Goal: Information Seeking & Learning: Check status

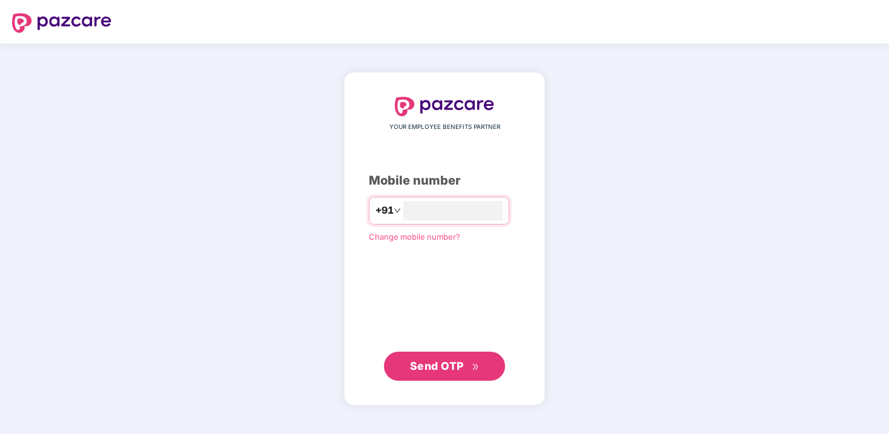
type input "**********"
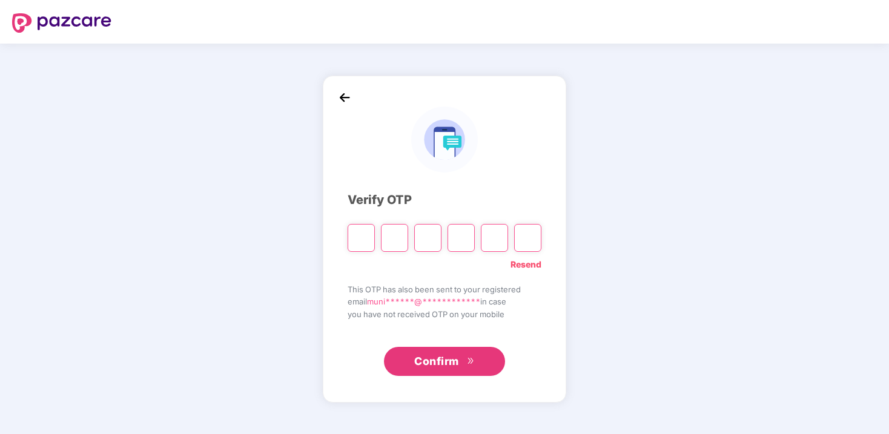
type input "*"
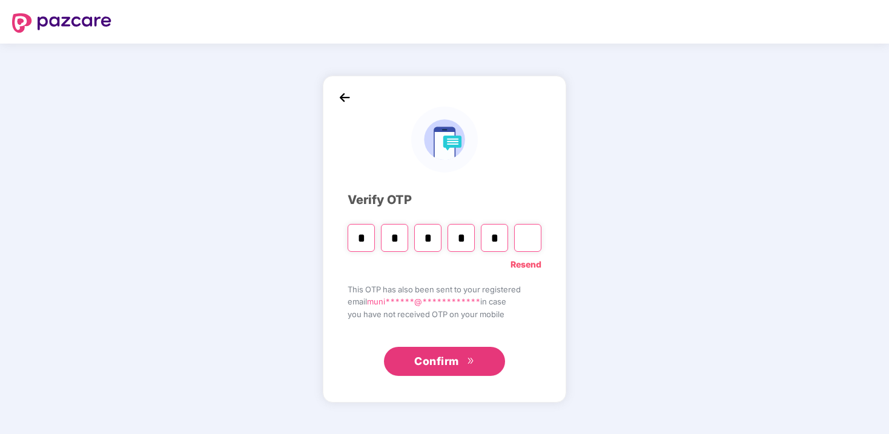
type input "*"
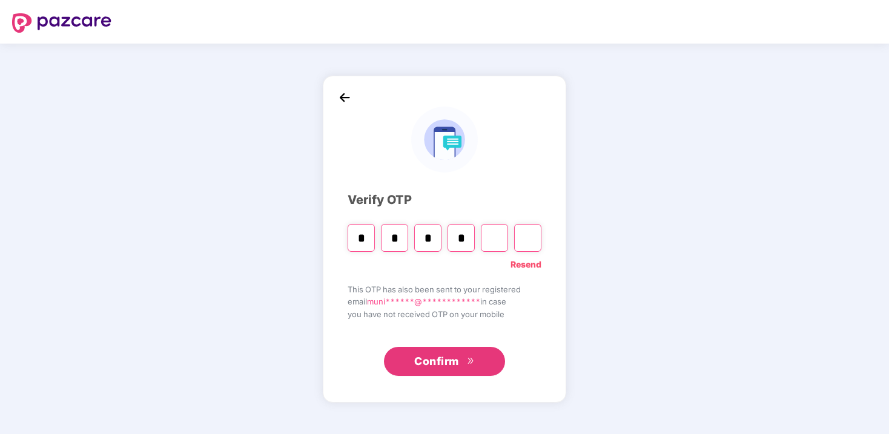
type input "*"
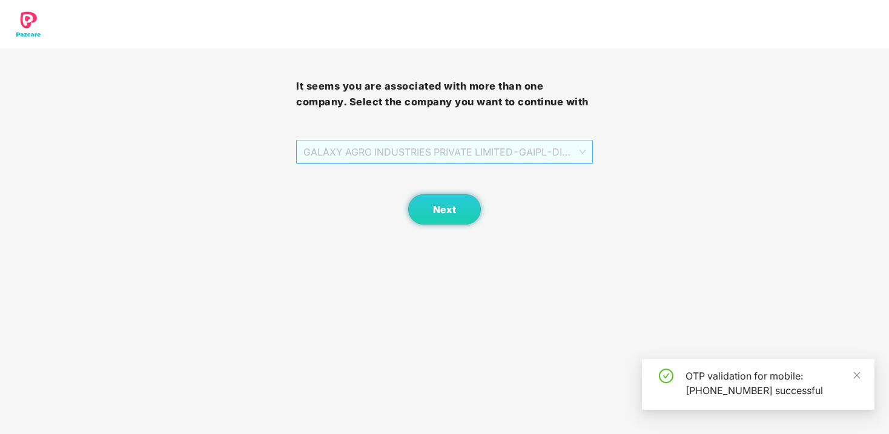
click at [450, 157] on span "GALAXY AGRO INDUSTRIES PRIVATE LIMITED - GAIPL-DIR001 - ADMIN" at bounding box center [444, 152] width 282 height 23
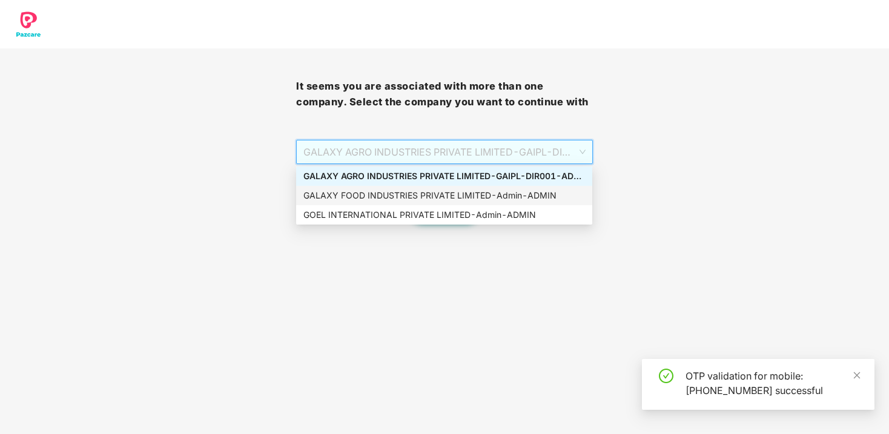
click at [443, 192] on div "GALAXY FOOD INDUSTRIES PRIVATE LIMITED - Admin - ADMIN" at bounding box center [444, 195] width 282 height 13
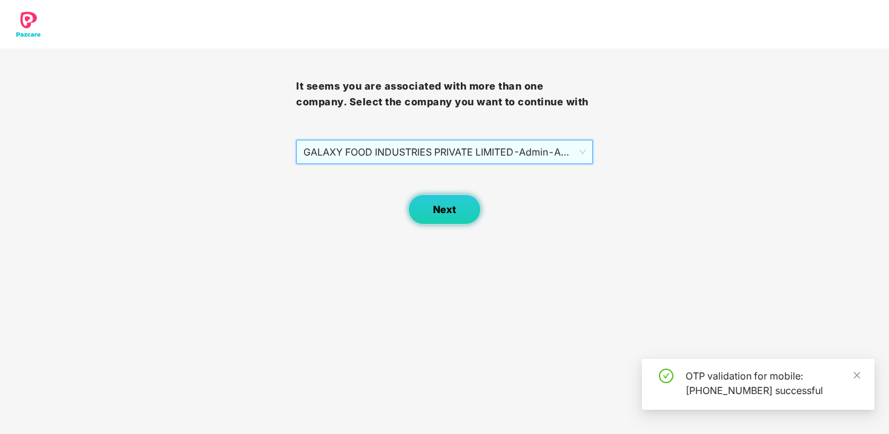
click at [443, 217] on button "Next" at bounding box center [444, 209] width 73 height 30
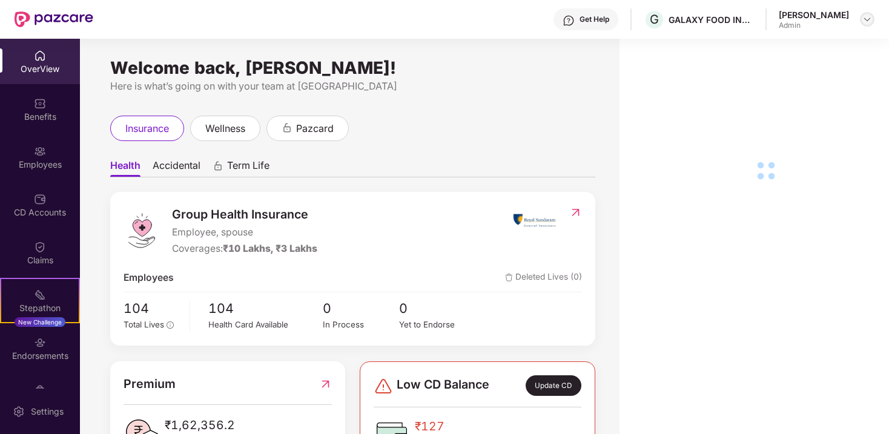
click at [867, 20] on img at bounding box center [868, 20] width 10 height 10
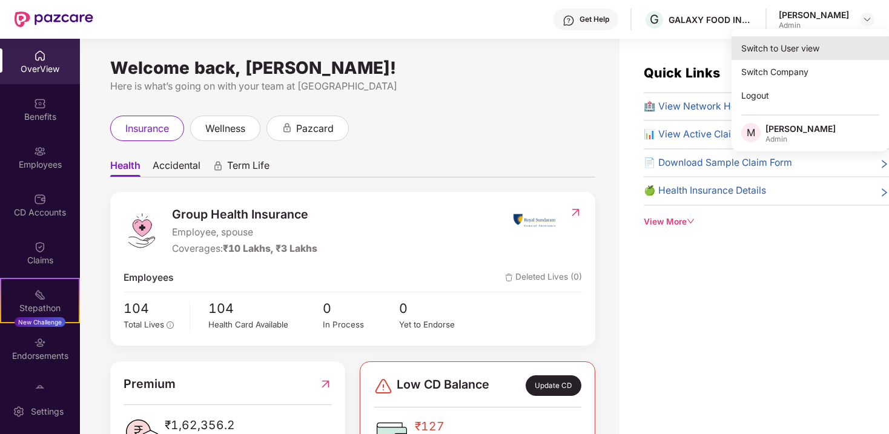
click at [808, 43] on div "Switch to User view" at bounding box center [810, 48] width 157 height 24
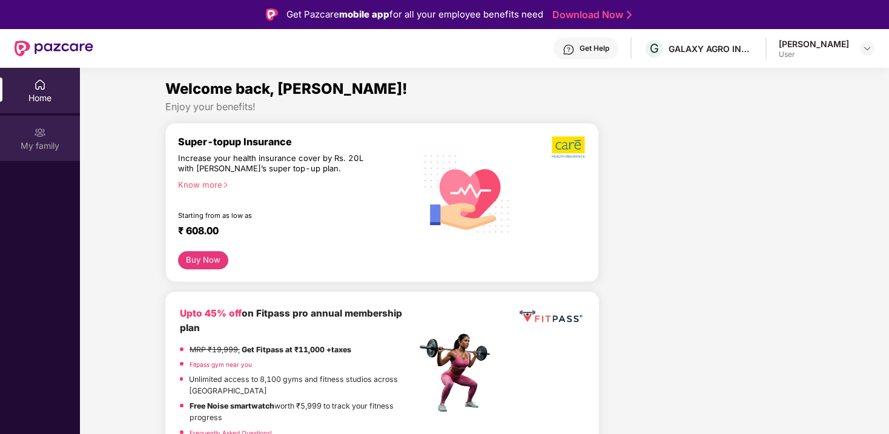
click at [45, 125] on div at bounding box center [40, 131] width 12 height 12
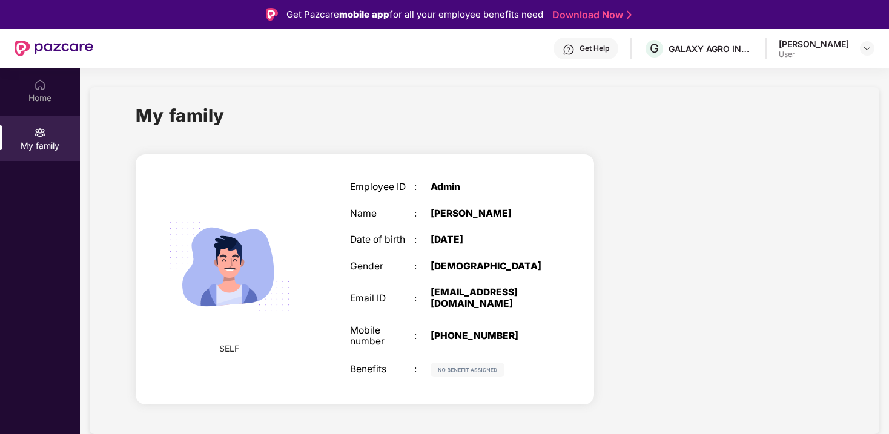
scroll to position [68, 0]
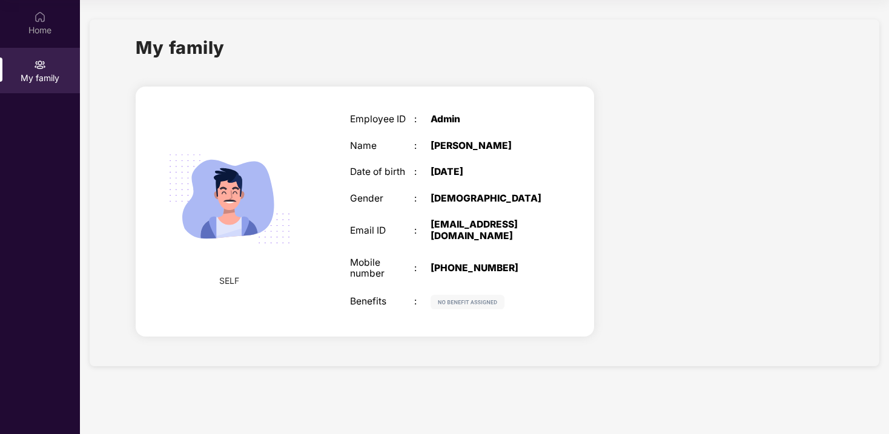
click at [475, 302] on img at bounding box center [468, 302] width 74 height 15
click at [453, 302] on img at bounding box center [468, 302] width 74 height 15
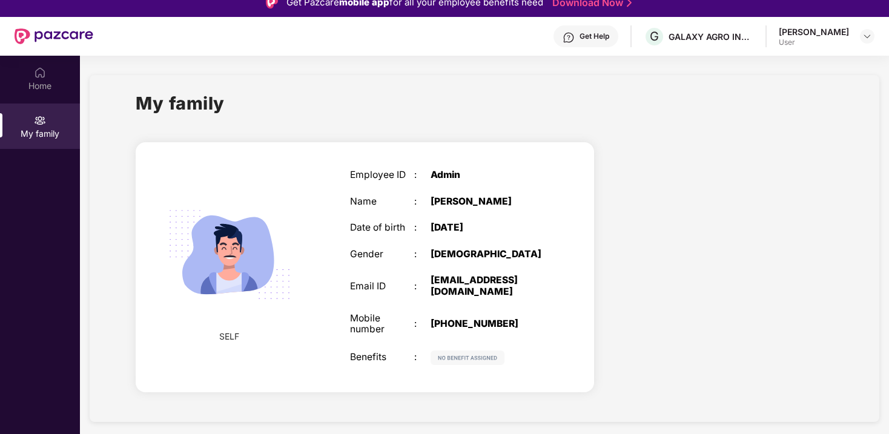
scroll to position [0, 0]
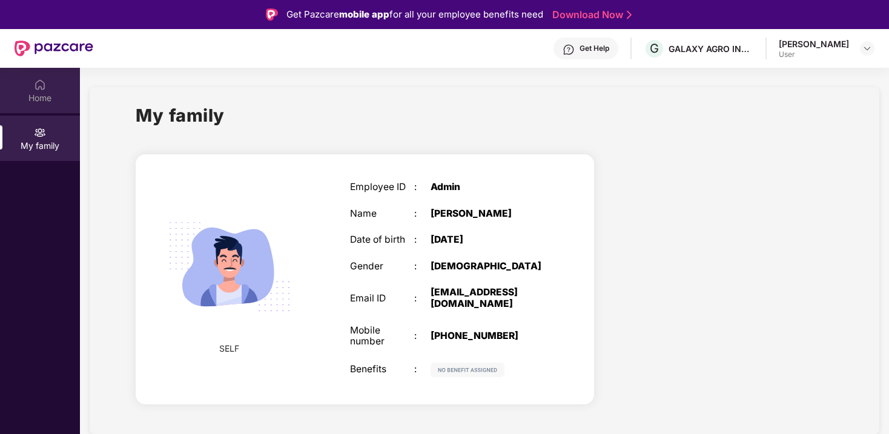
click at [18, 87] on div "Home" at bounding box center [40, 90] width 80 height 45
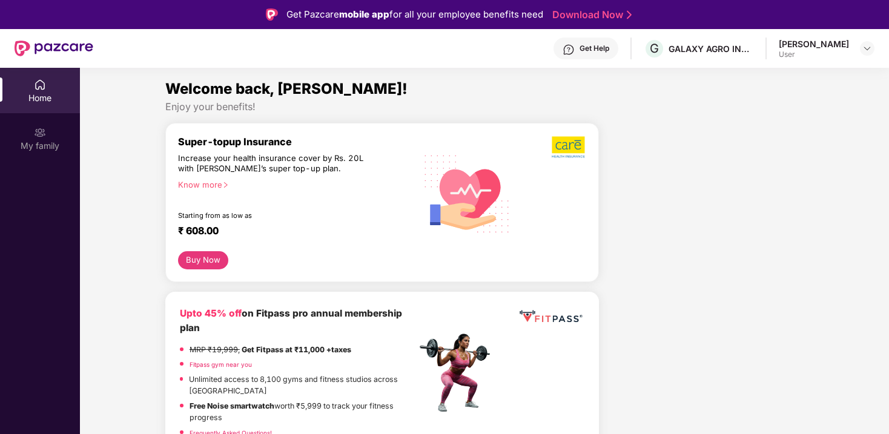
click at [843, 43] on div "[PERSON_NAME]" at bounding box center [814, 44] width 70 height 12
click at [858, 46] on div "[PERSON_NAME] User" at bounding box center [827, 48] width 96 height 21
click at [863, 46] on img at bounding box center [868, 49] width 10 height 10
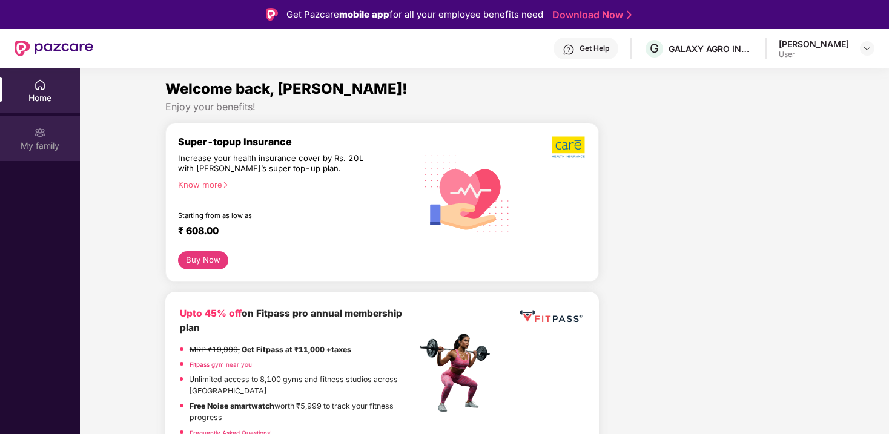
click at [23, 132] on div "My family" at bounding box center [40, 138] width 80 height 45
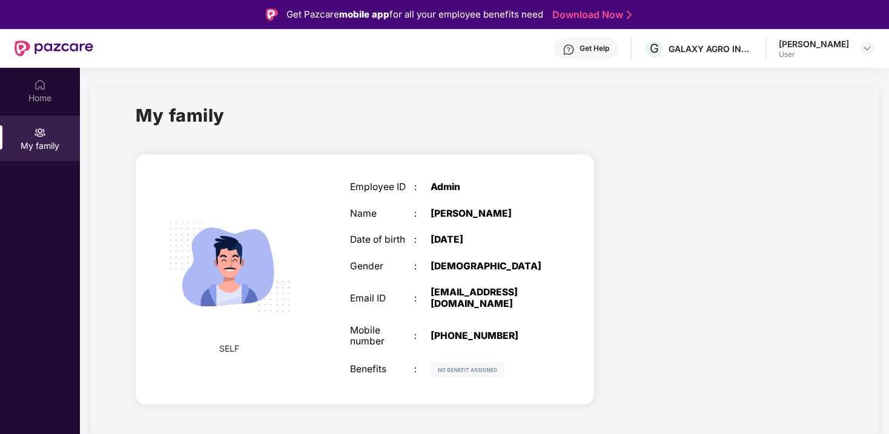
click at [862, 54] on div at bounding box center [867, 48] width 15 height 15
click at [864, 50] on img at bounding box center [868, 49] width 10 height 10
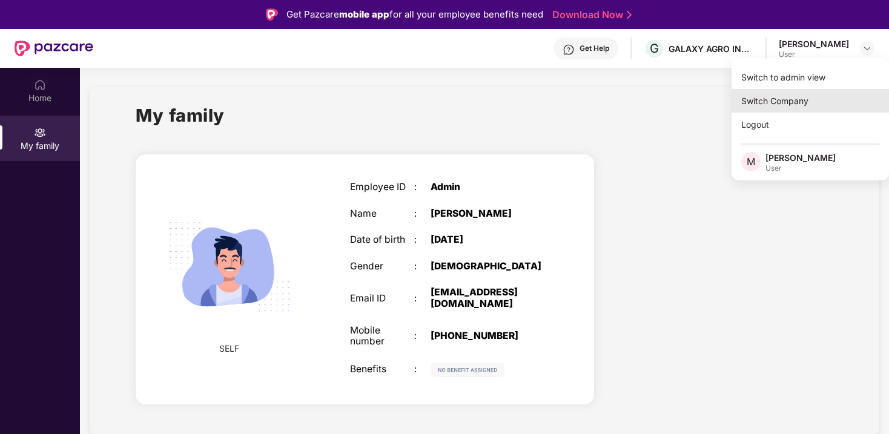
click at [773, 100] on div "Switch Company" at bounding box center [810, 101] width 157 height 24
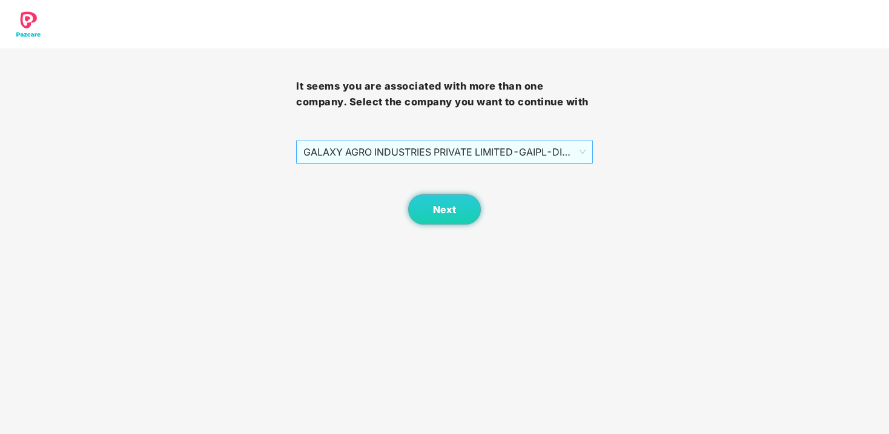
click at [548, 150] on span "GALAXY AGRO INDUSTRIES PRIVATE LIMITED - GAIPL-DIR001 - ADMIN" at bounding box center [444, 152] width 282 height 23
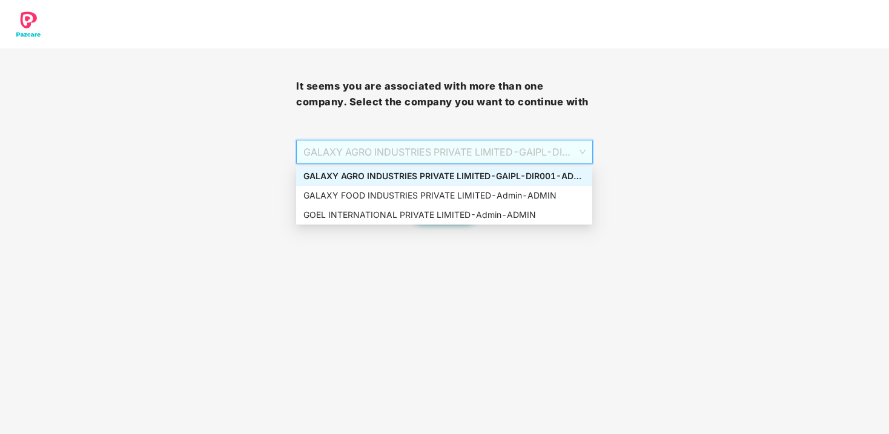
click at [506, 178] on div "GALAXY AGRO INDUSTRIES PRIVATE LIMITED - GAIPL-DIR001 - ADMIN" at bounding box center [444, 176] width 282 height 13
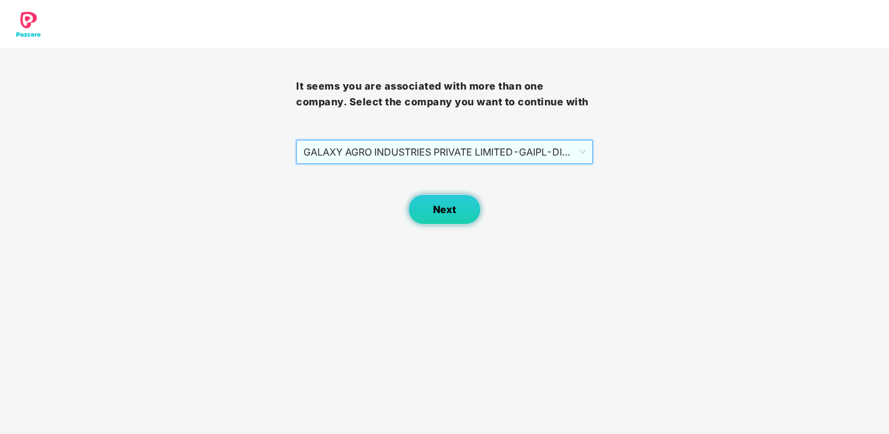
click at [471, 202] on button "Next" at bounding box center [444, 209] width 73 height 30
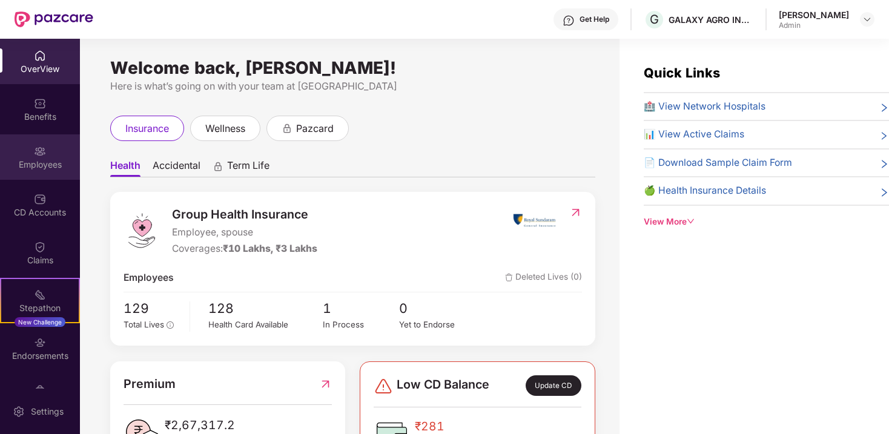
click at [49, 153] on div "Employees" at bounding box center [40, 156] width 80 height 45
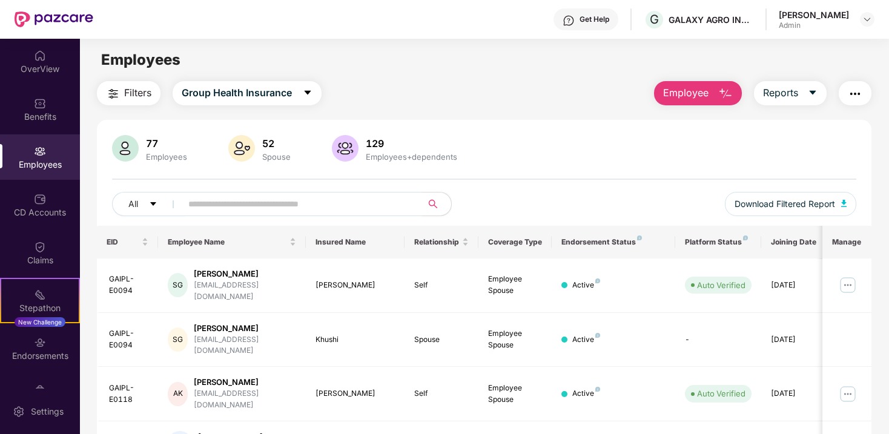
click at [244, 207] on input "text" at bounding box center [296, 204] width 217 height 18
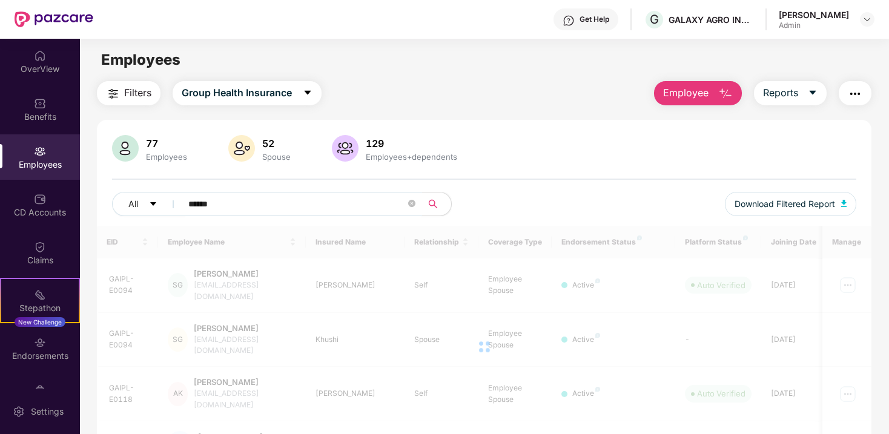
type input "******"
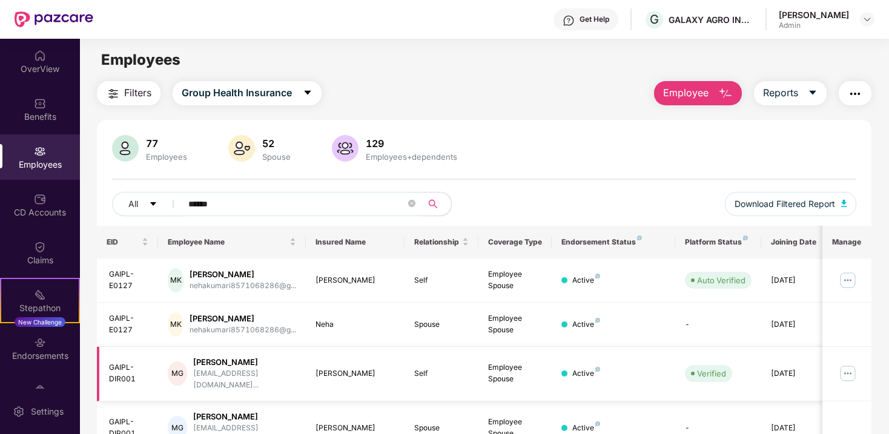
scroll to position [45, 0]
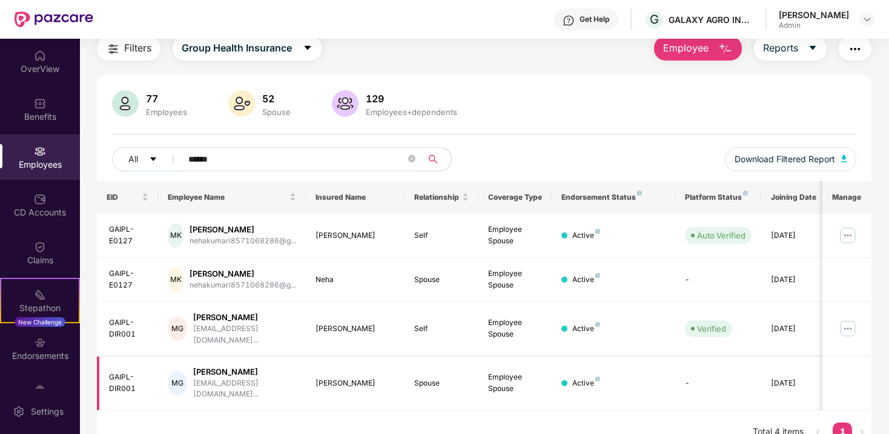
click at [798, 378] on div "[DATE]" at bounding box center [798, 384] width 55 height 12
click at [851, 323] on img at bounding box center [847, 328] width 19 height 19
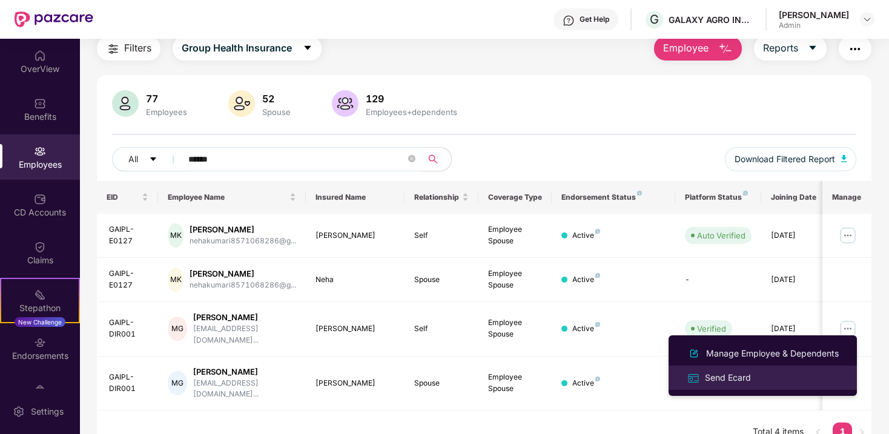
click at [751, 373] on div "Send Ecard" at bounding box center [728, 377] width 51 height 13
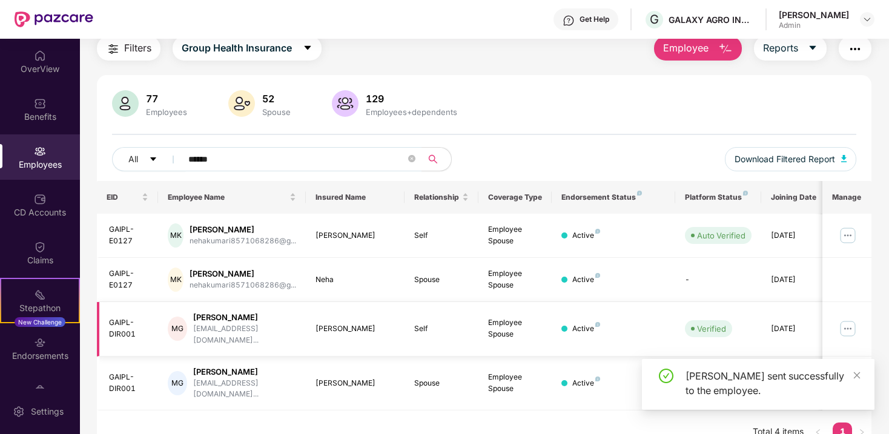
click at [846, 330] on img at bounding box center [847, 328] width 19 height 19
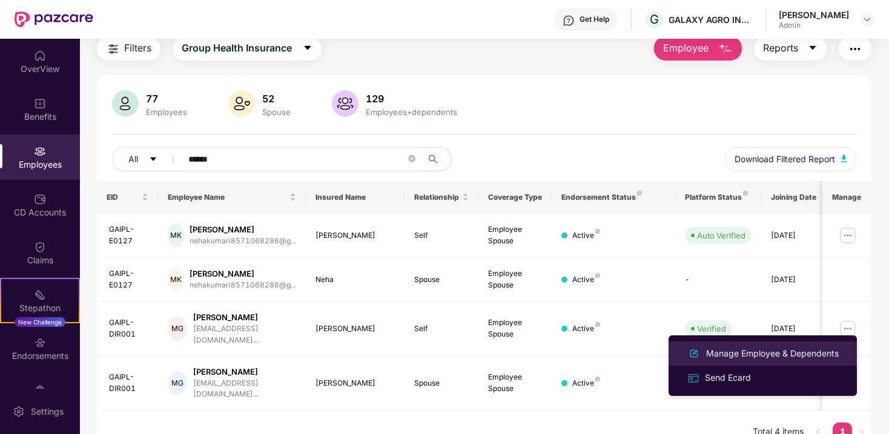
click at [806, 352] on div "Manage Employee & Dependents" at bounding box center [773, 353] width 138 height 13
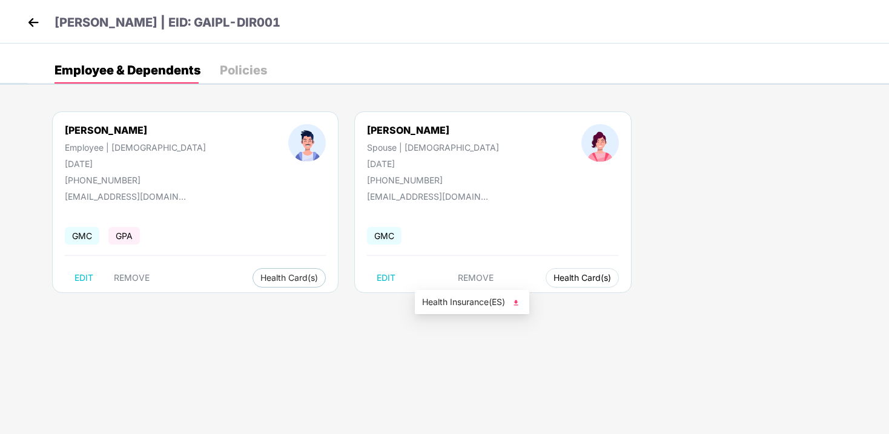
click at [554, 277] on span "Health Card(s)" at bounding box center [583, 278] width 58 height 6
click at [522, 302] on img at bounding box center [516, 303] width 12 height 12
click at [260, 281] on span "Health Card(s)" at bounding box center [289, 278] width 58 height 6
click at [252, 300] on span "Health Insurance(ES)" at bounding box center [240, 302] width 100 height 13
click at [220, 74] on div "Policies" at bounding box center [243, 70] width 47 height 12
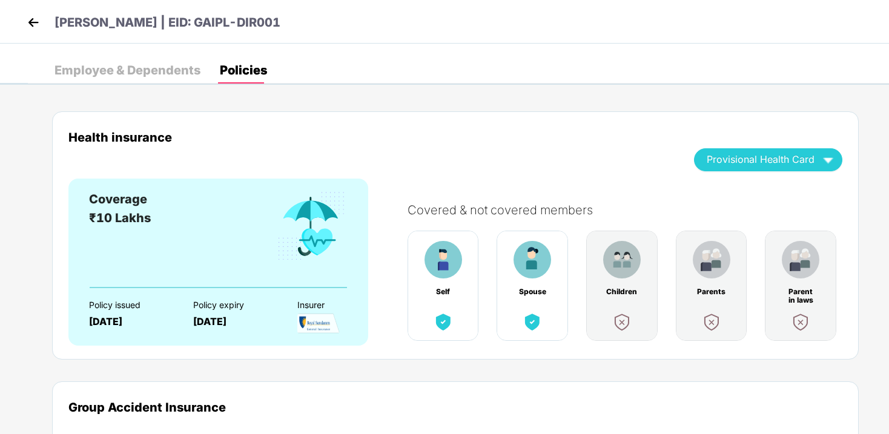
click at [177, 302] on div "Policy issued [DATE] Policy expiry [DATE] Insurer" at bounding box center [218, 309] width 258 height 42
click at [36, 24] on img at bounding box center [33, 22] width 18 height 18
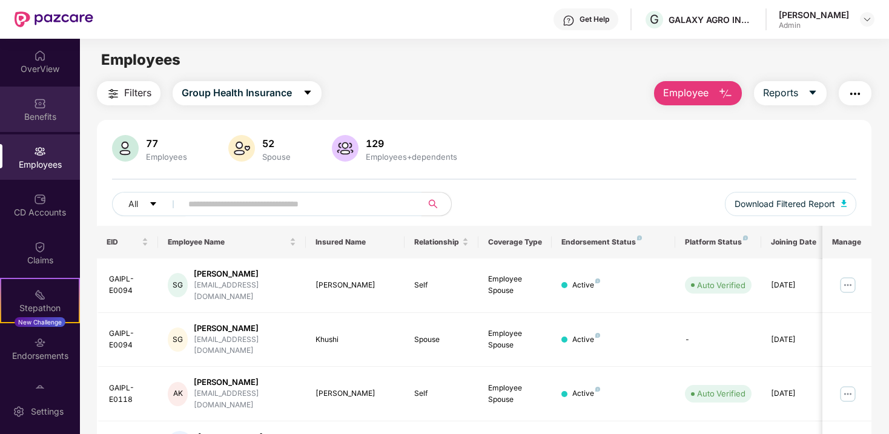
click at [41, 112] on div "Benefits" at bounding box center [40, 117] width 80 height 12
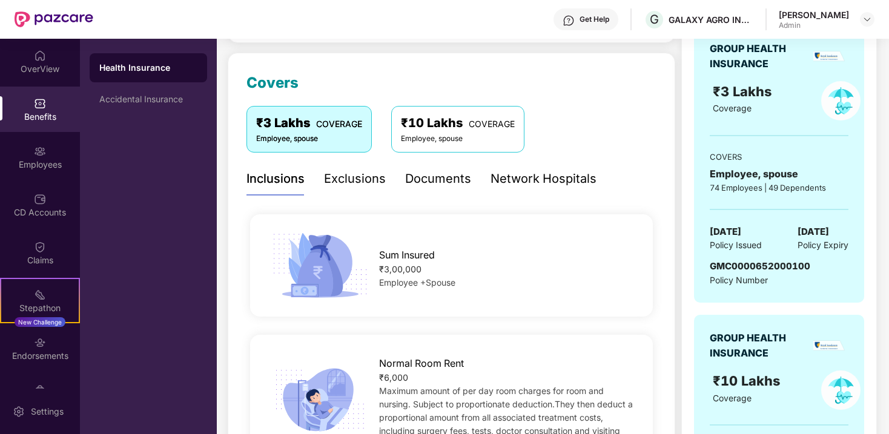
scroll to position [157, 0]
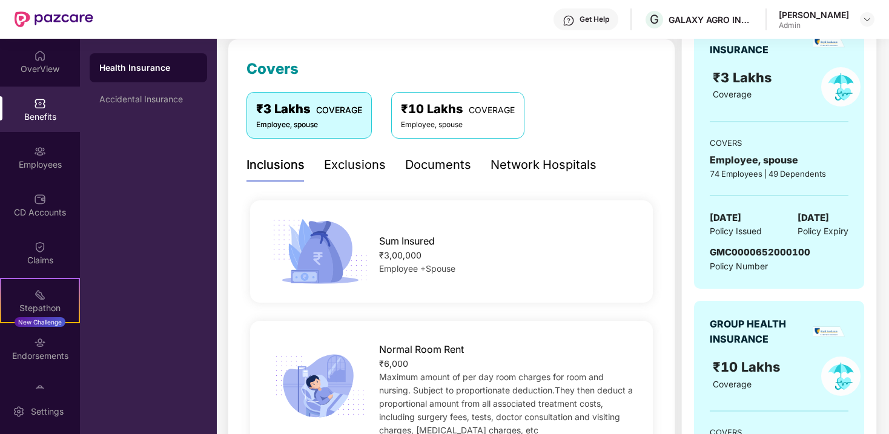
click at [480, 125] on div "Employee, spouse" at bounding box center [458, 125] width 114 height 12
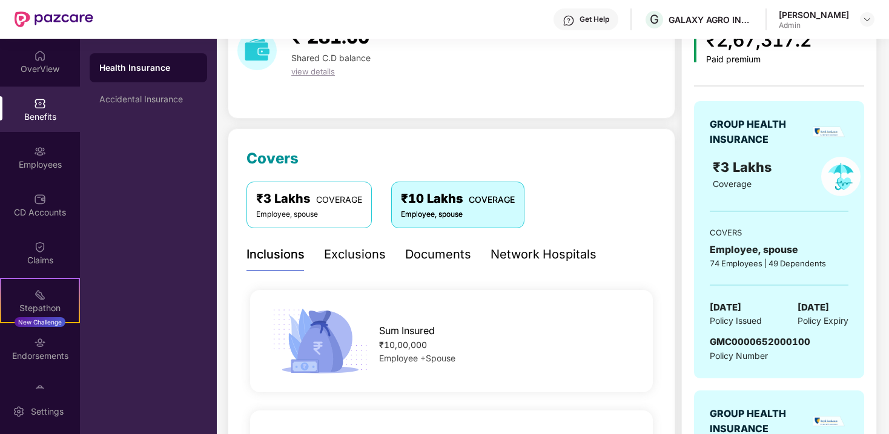
scroll to position [0, 0]
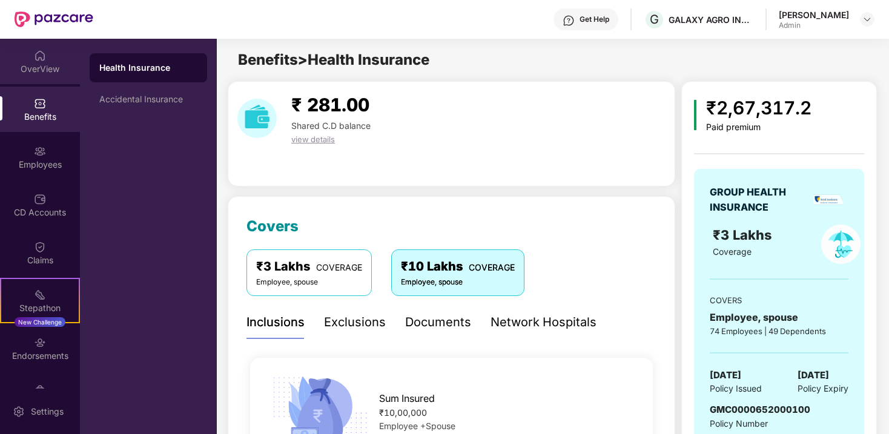
click at [45, 69] on div "OverView" at bounding box center [40, 69] width 80 height 12
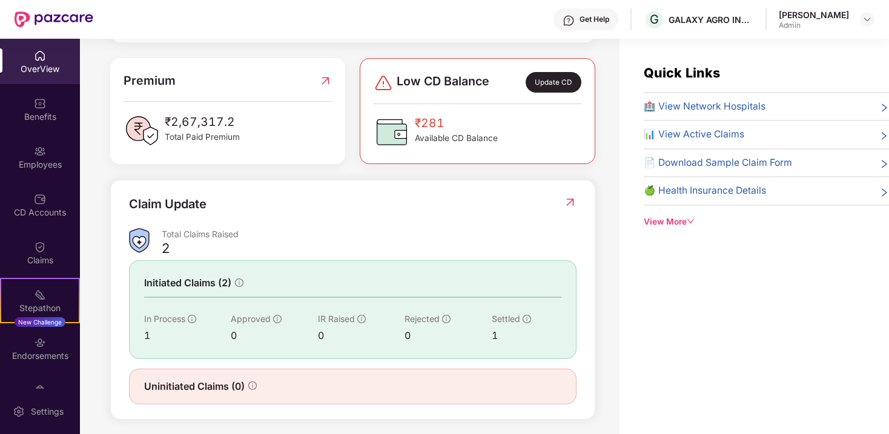
scroll to position [309, 0]
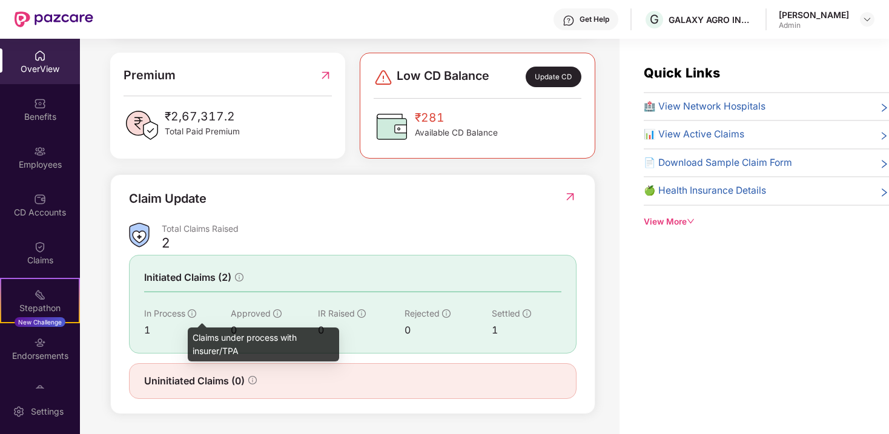
click at [193, 313] on icon "info-circle" at bounding box center [192, 314] width 8 height 8
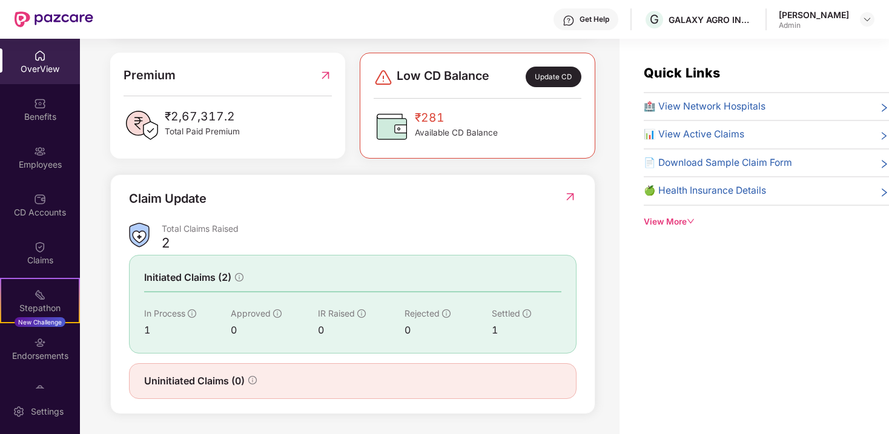
click at [170, 239] on div "2" at bounding box center [369, 245] width 415 height 12
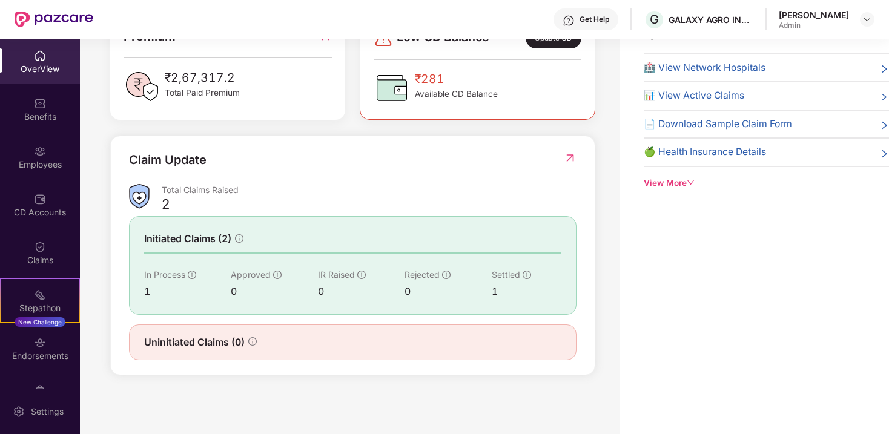
click at [253, 341] on icon "info-circle" at bounding box center [252, 342] width 1 height 4
click at [528, 274] on icon "info-circle" at bounding box center [527, 275] width 8 height 8
click at [571, 165] on div at bounding box center [570, 167] width 13 height 33
click at [571, 157] on img at bounding box center [570, 158] width 13 height 12
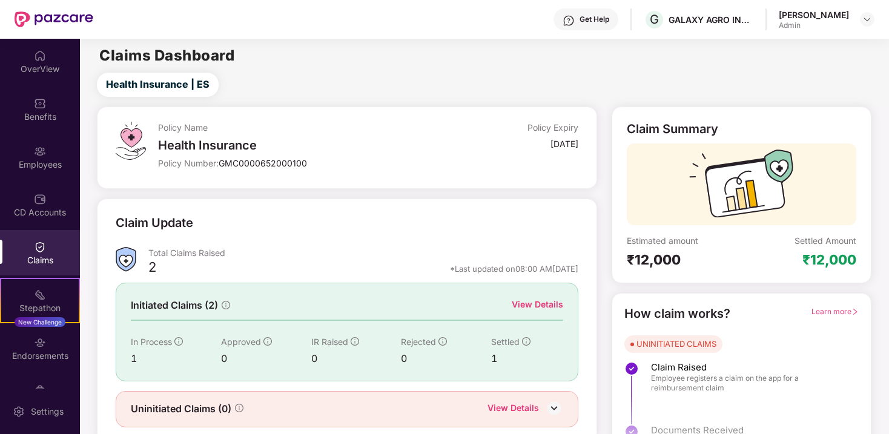
scroll to position [40, 0]
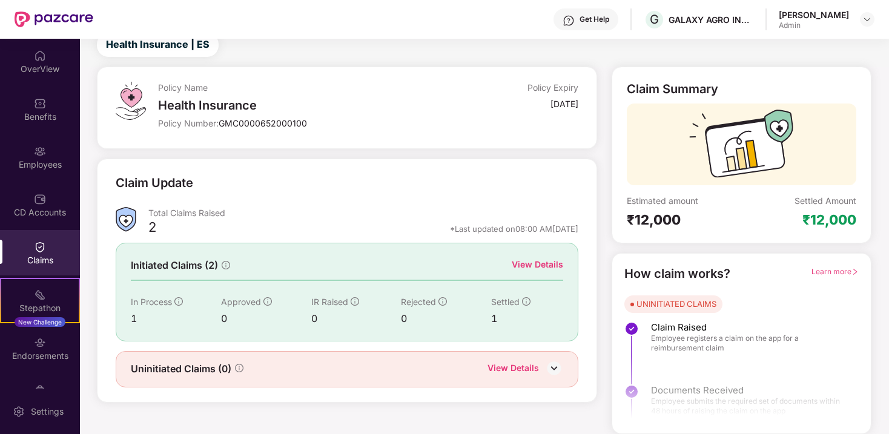
click at [541, 264] on div "View Details" at bounding box center [537, 264] width 51 height 13
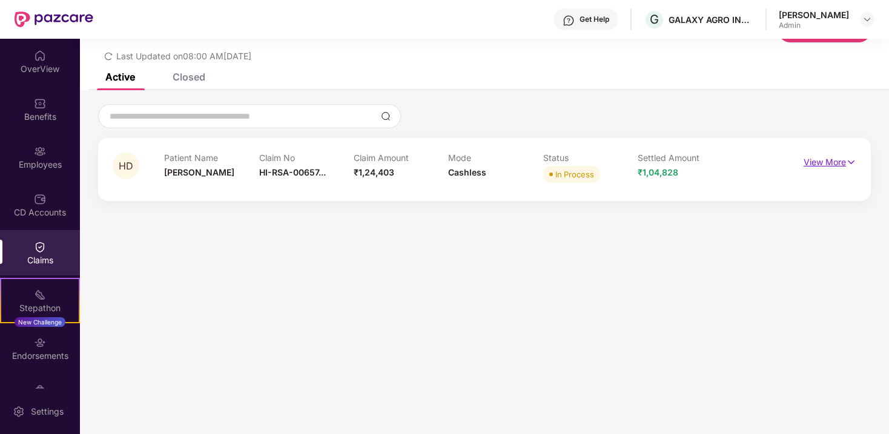
click at [851, 162] on img at bounding box center [851, 162] width 10 height 13
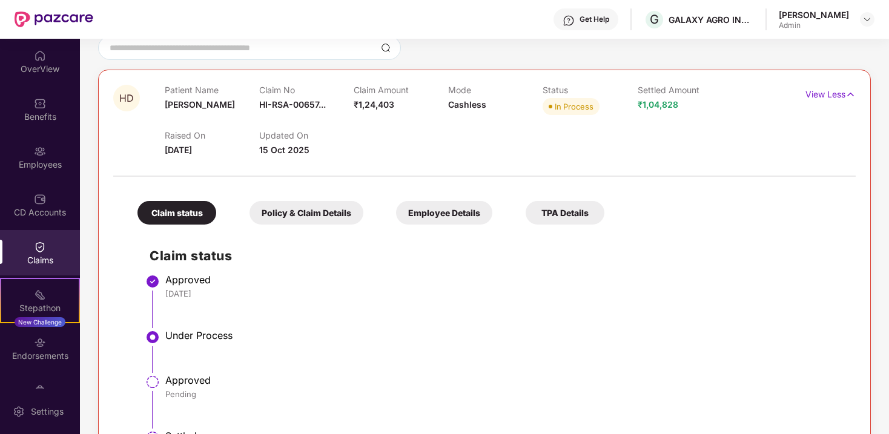
scroll to position [99, 0]
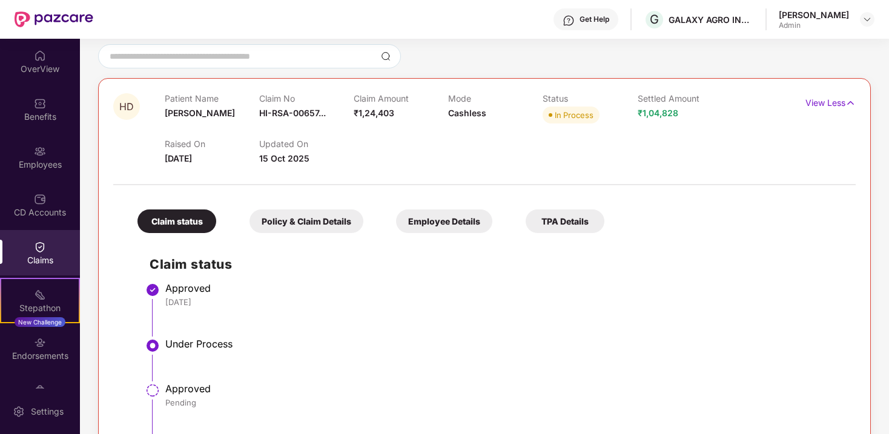
click at [356, 217] on div "Policy & Claim Details" at bounding box center [307, 222] width 114 height 24
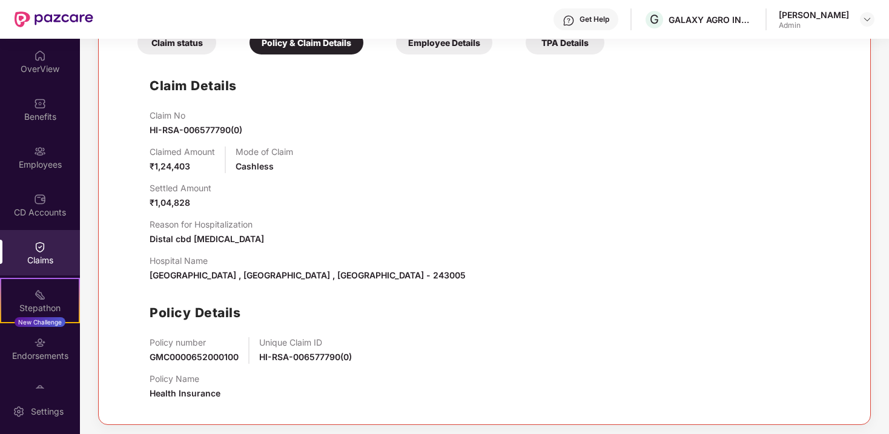
scroll to position [280, 0]
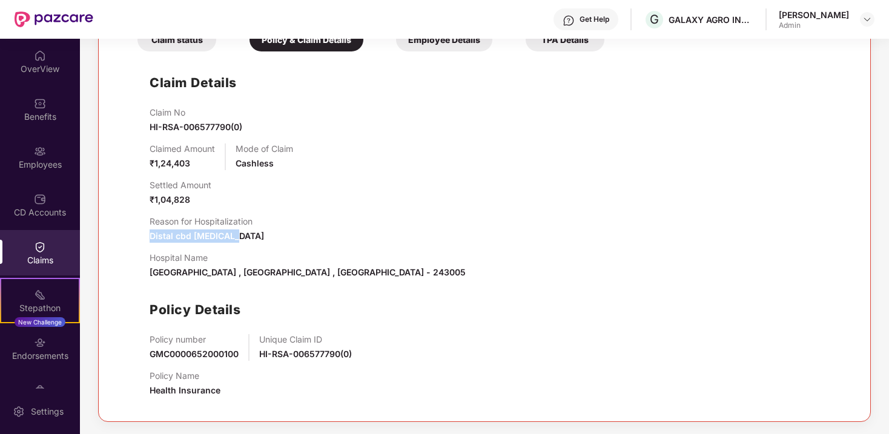
drag, startPoint x: 148, startPoint y: 234, endPoint x: 247, endPoint y: 235, distance: 98.7
click at [247, 235] on div "Claim Details Claim No HI-RSA-006577790(0) Claimed Amount ₹1,24,403 Mode of Cla…" at bounding box center [484, 233] width 718 height 350
copy span "Distal cbd [MEDICAL_DATA]"
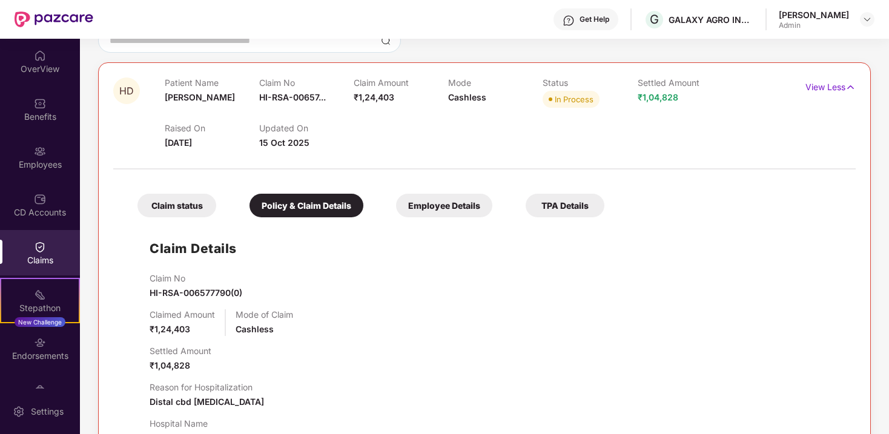
click at [476, 204] on div "Employee Details" at bounding box center [444, 206] width 96 height 24
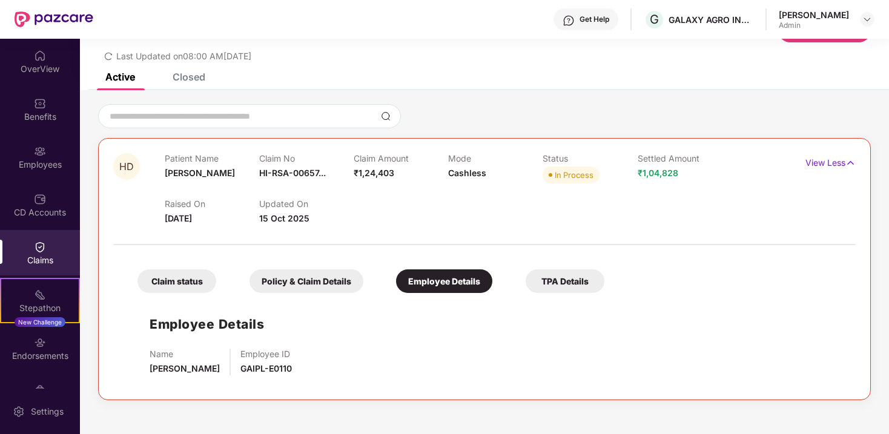
click at [551, 279] on div "TPA Details" at bounding box center [565, 282] width 79 height 24
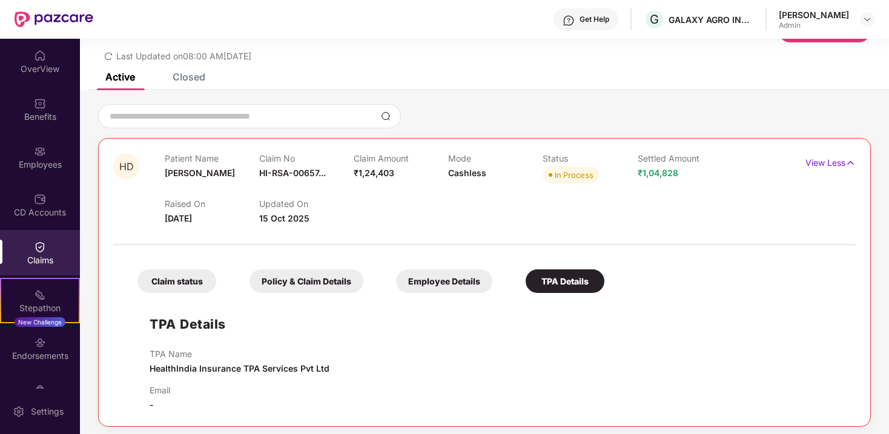
scroll to position [44, 0]
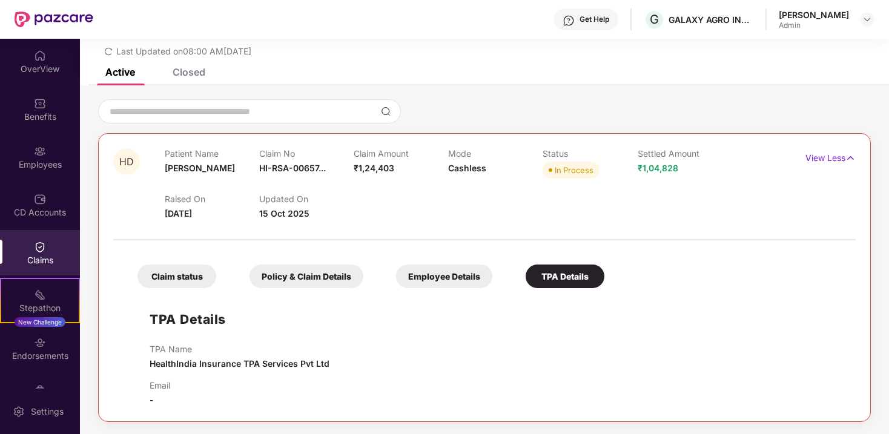
click at [43, 244] on img at bounding box center [40, 247] width 12 height 12
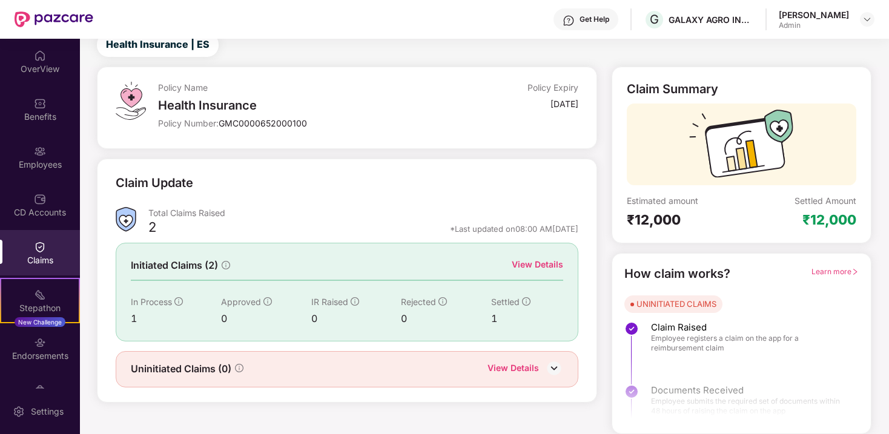
scroll to position [40, 0]
click at [180, 299] on icon "info-circle" at bounding box center [178, 301] width 8 height 8
click at [554, 272] on div "View Details" at bounding box center [537, 265] width 51 height 15
click at [554, 267] on div "View Details" at bounding box center [537, 264] width 51 height 13
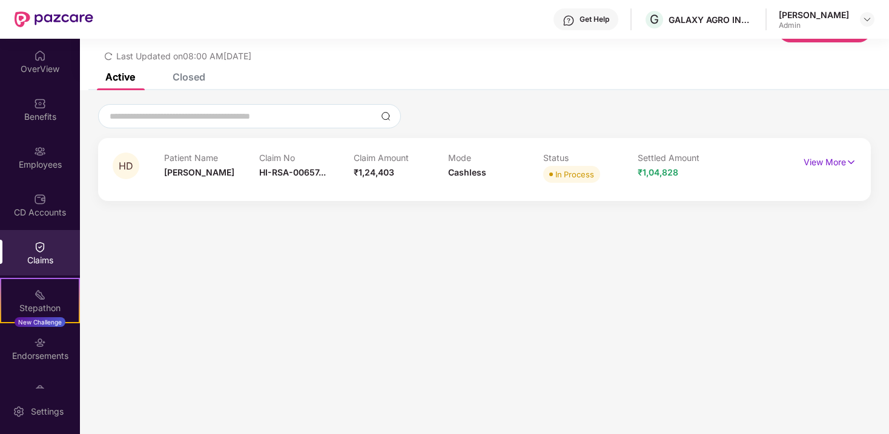
click at [191, 73] on div "Closed" at bounding box center [189, 77] width 33 height 12
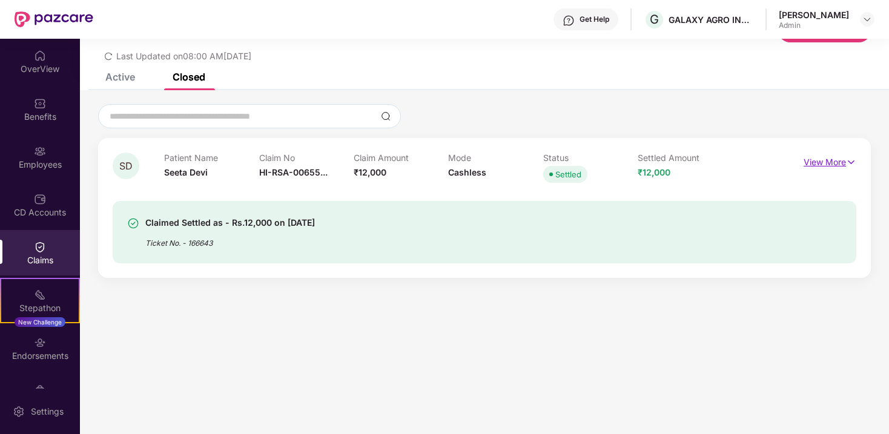
click at [846, 161] on img at bounding box center [851, 162] width 10 height 13
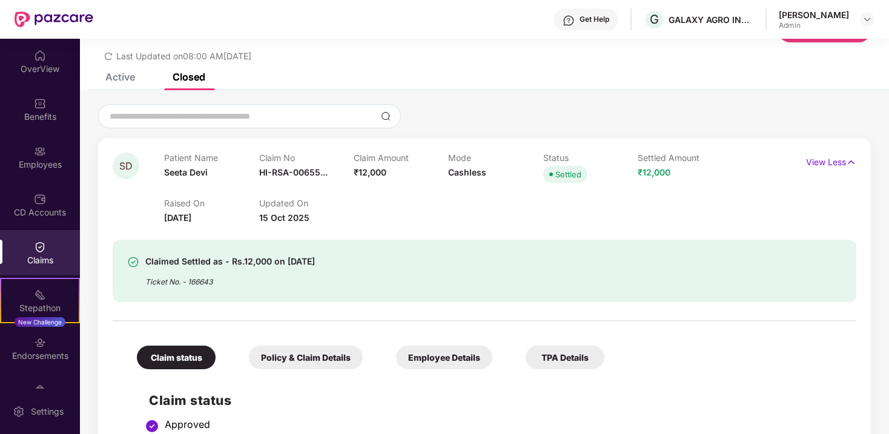
scroll to position [194, 0]
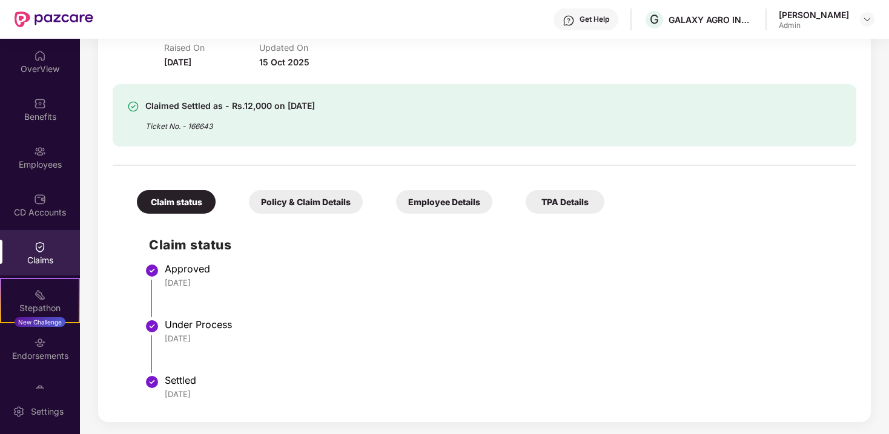
click at [293, 191] on div "Policy & Claim Details" at bounding box center [306, 202] width 114 height 24
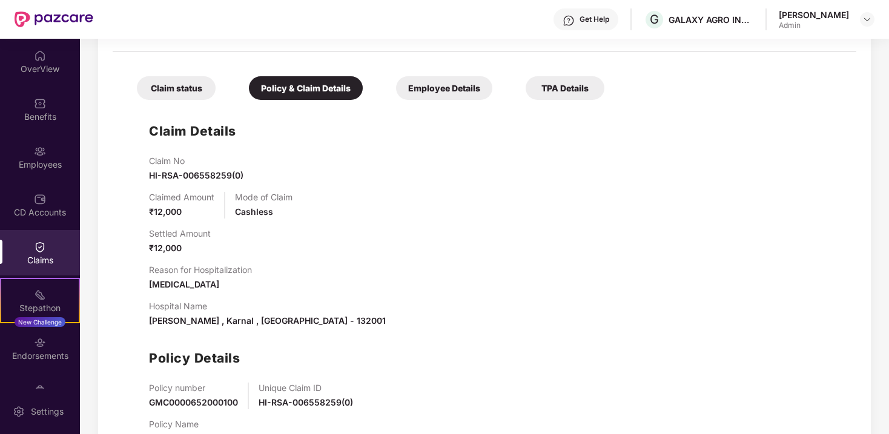
scroll to position [356, 0]
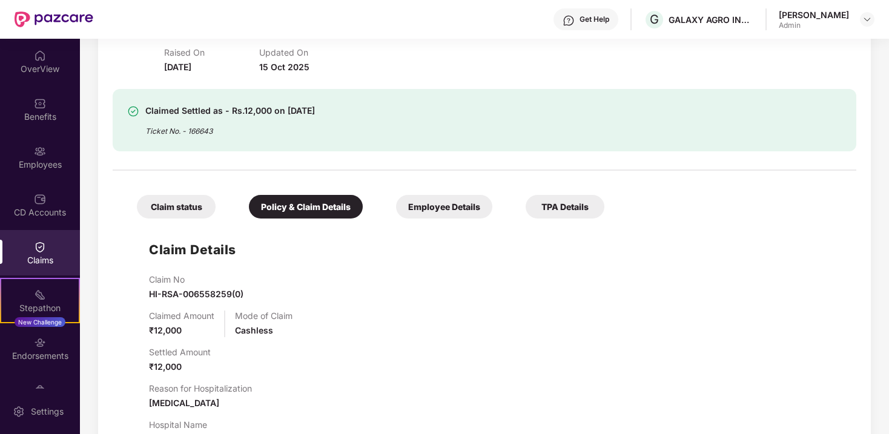
click at [444, 198] on div "Employee Details" at bounding box center [444, 207] width 96 height 24
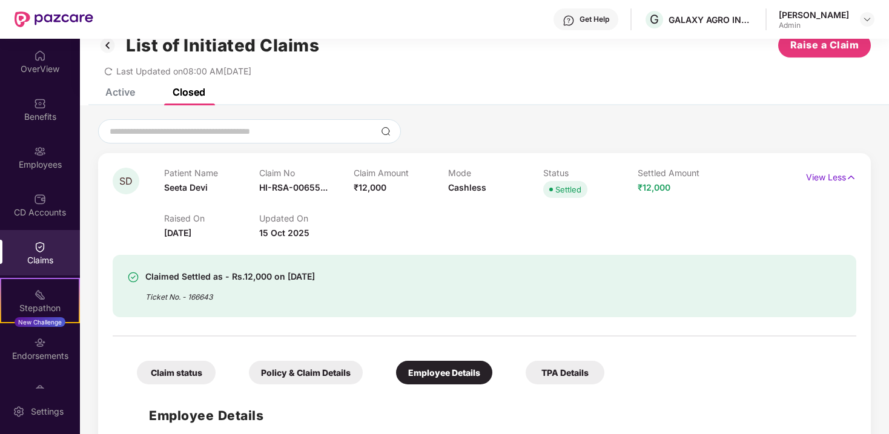
scroll to position [0, 0]
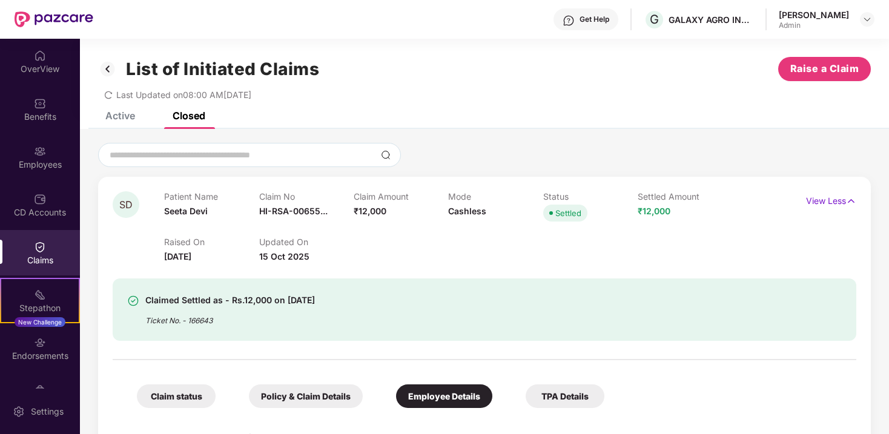
click at [833, 18] on div "[PERSON_NAME]" at bounding box center [814, 15] width 70 height 12
click at [867, 16] on img at bounding box center [868, 20] width 10 height 10
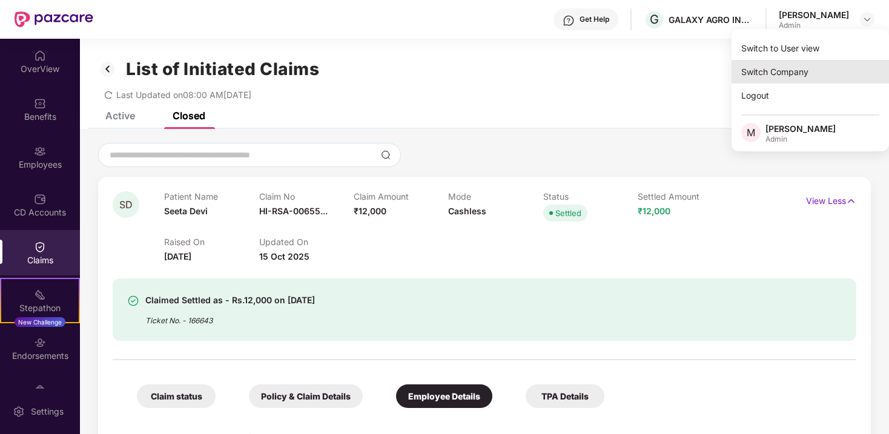
click at [789, 68] on div "Switch Company" at bounding box center [810, 72] width 157 height 24
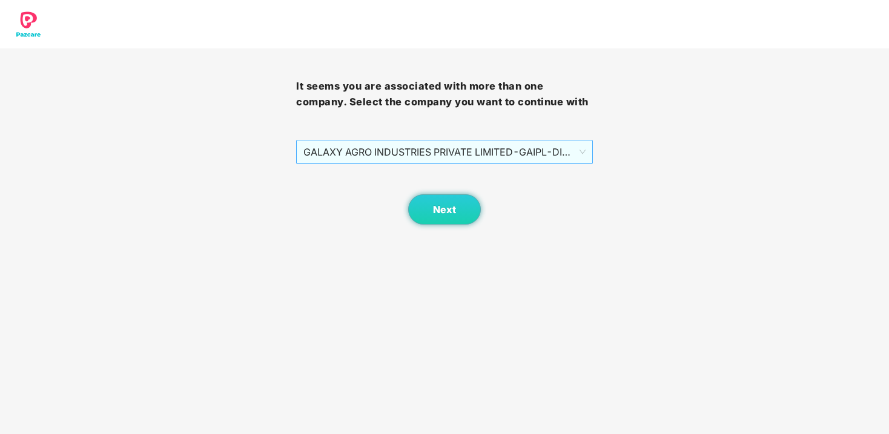
click at [559, 153] on span "GALAXY AGRO INDUSTRIES PRIVATE LIMITED - GAIPL-DIR001 - ADMIN" at bounding box center [444, 152] width 282 height 23
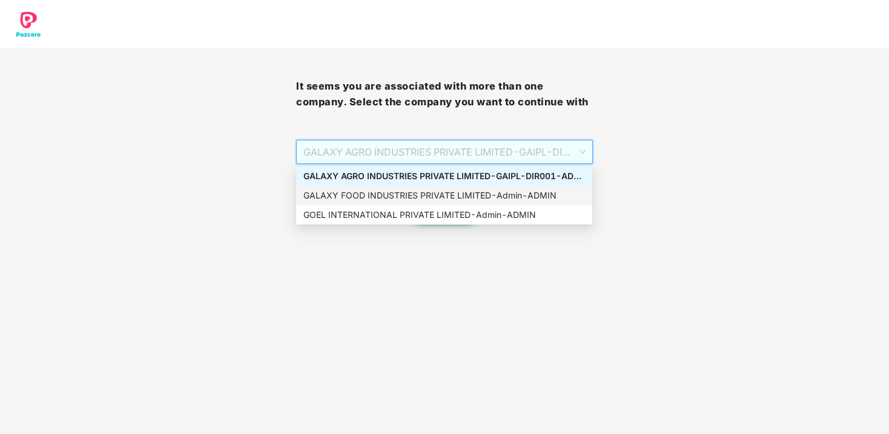
click at [471, 196] on div "GALAXY FOOD INDUSTRIES PRIVATE LIMITED - Admin - ADMIN" at bounding box center [444, 195] width 282 height 13
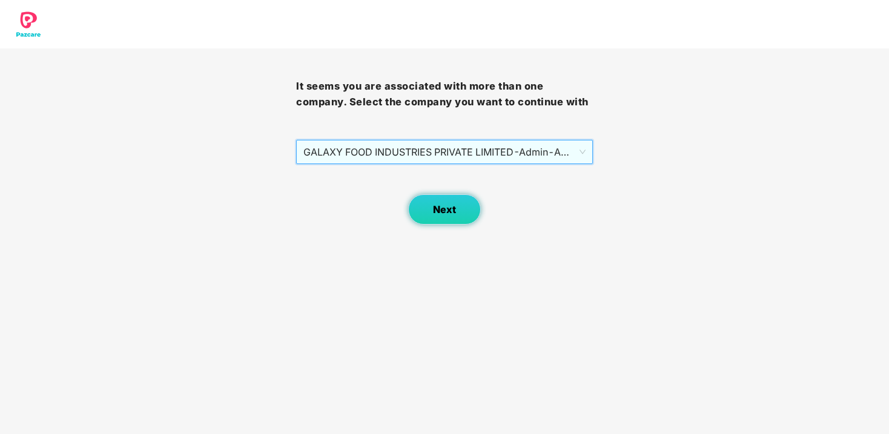
click at [434, 221] on button "Next" at bounding box center [444, 209] width 73 height 30
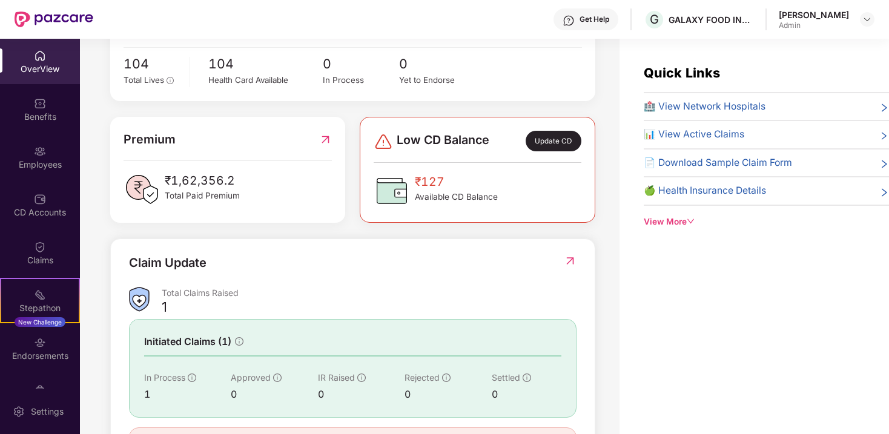
scroll to position [309, 0]
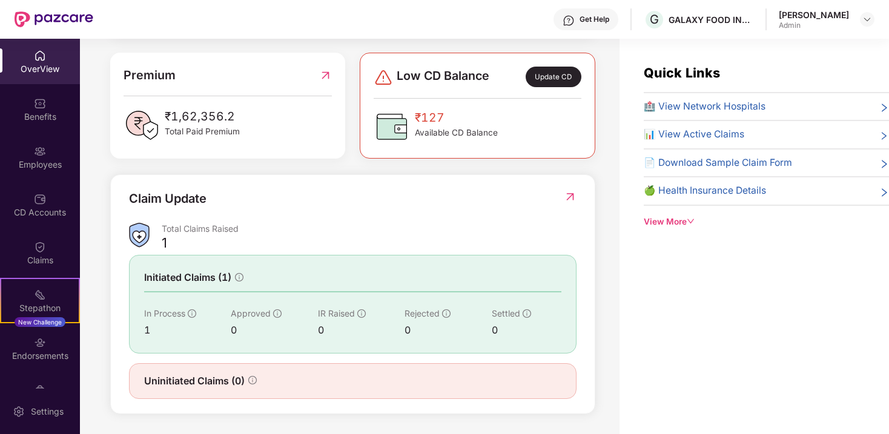
click at [565, 191] on img at bounding box center [570, 197] width 13 height 12
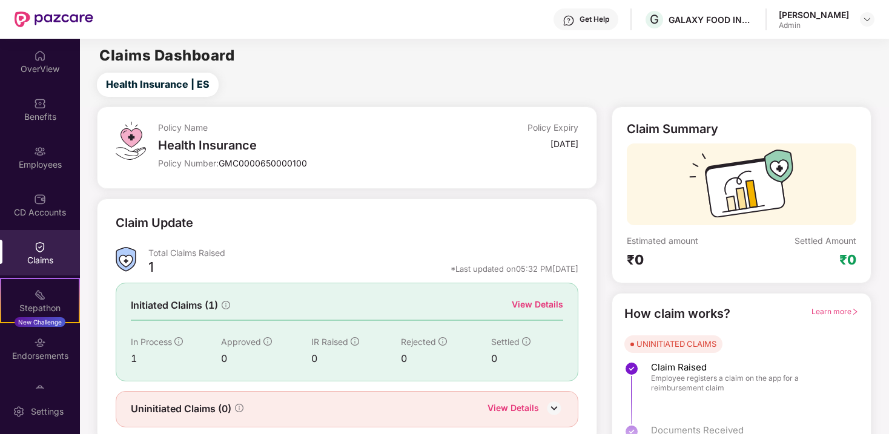
scroll to position [40, 0]
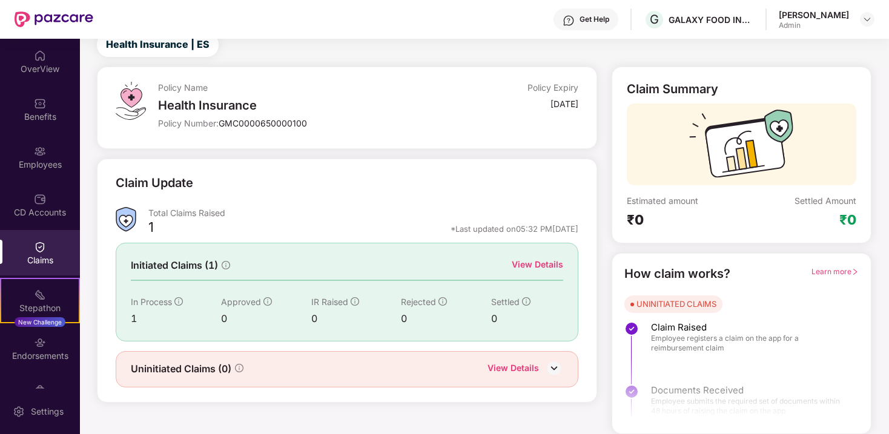
click at [555, 264] on div "View Details" at bounding box center [537, 264] width 51 height 13
